Goal: Information Seeking & Learning: Learn about a topic

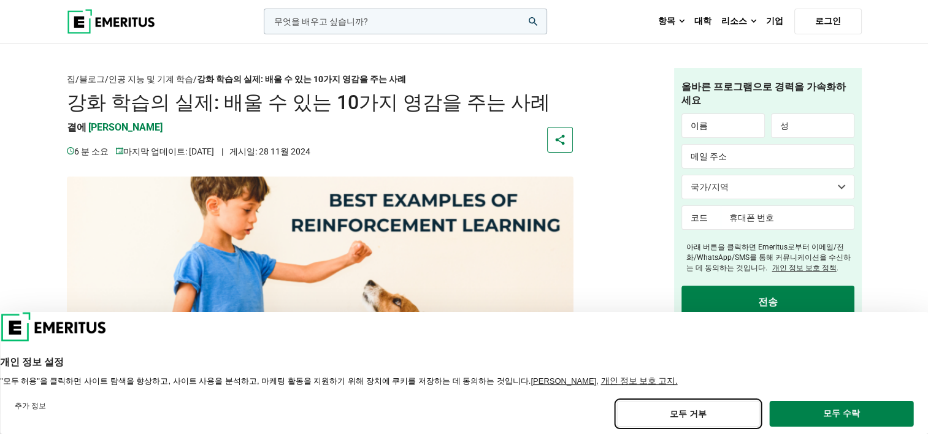
drag, startPoint x: 712, startPoint y: 409, endPoint x: 740, endPoint y: 379, distance: 40.8
click at [740, 379] on div "개인 정보 설정 "모두 허용"을 클릭하면 사이트 탐색을 향상하고, 사이트 사용을 분석하고, 마케팅 활동을 지원하기 위해 장치에 쿠키를 저장하는…" at bounding box center [464, 373] width 928 height 122
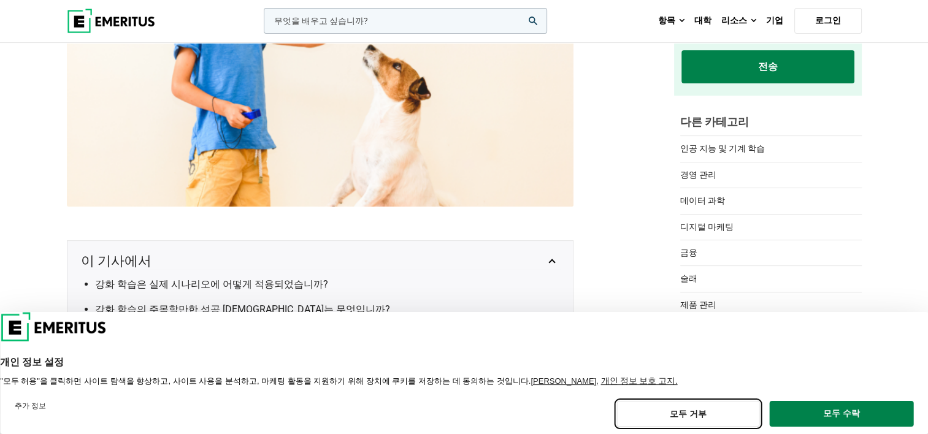
scroll to position [245, 0]
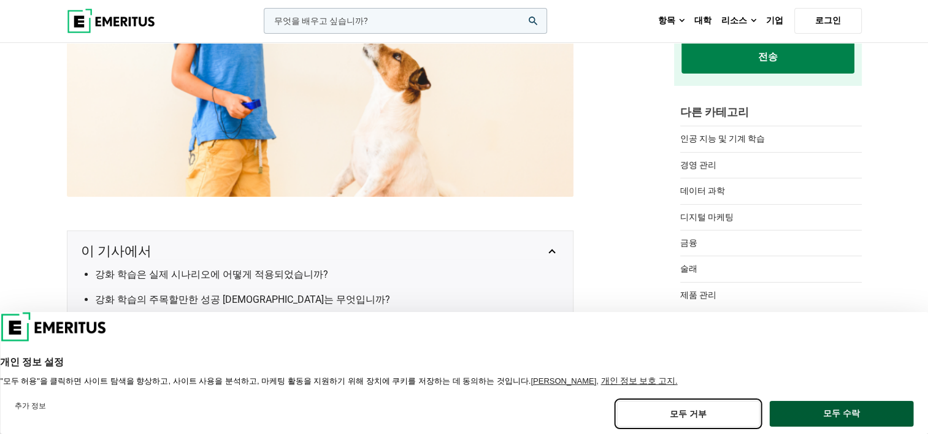
click at [829, 405] on button "모두 수락" at bounding box center [841, 414] width 144 height 26
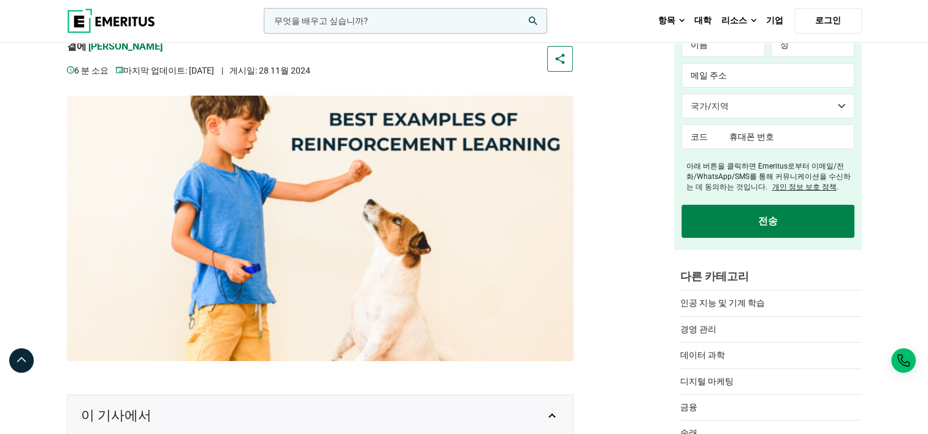
scroll to position [0, 0]
